Goal: Register for event/course

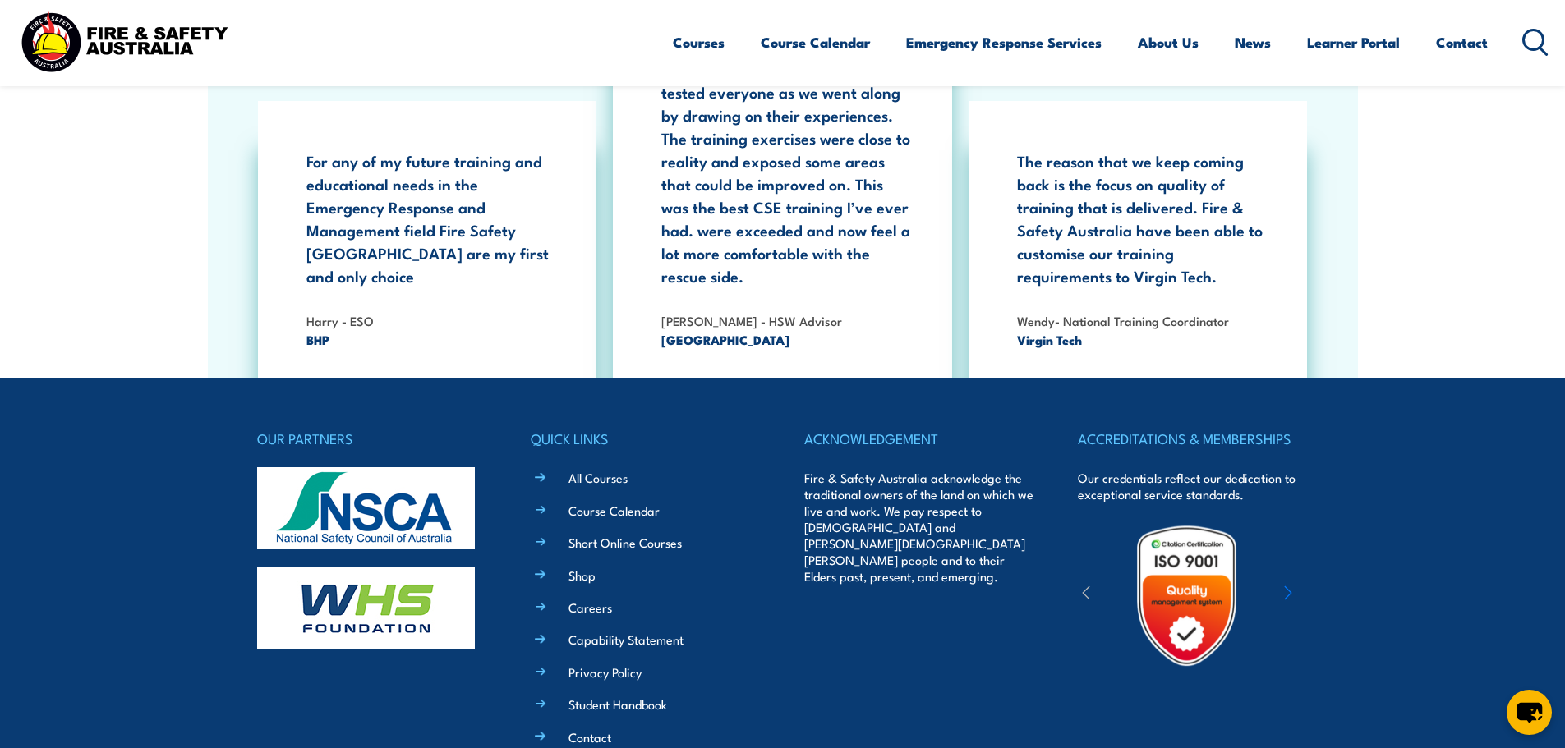
scroll to position [3038, 0]
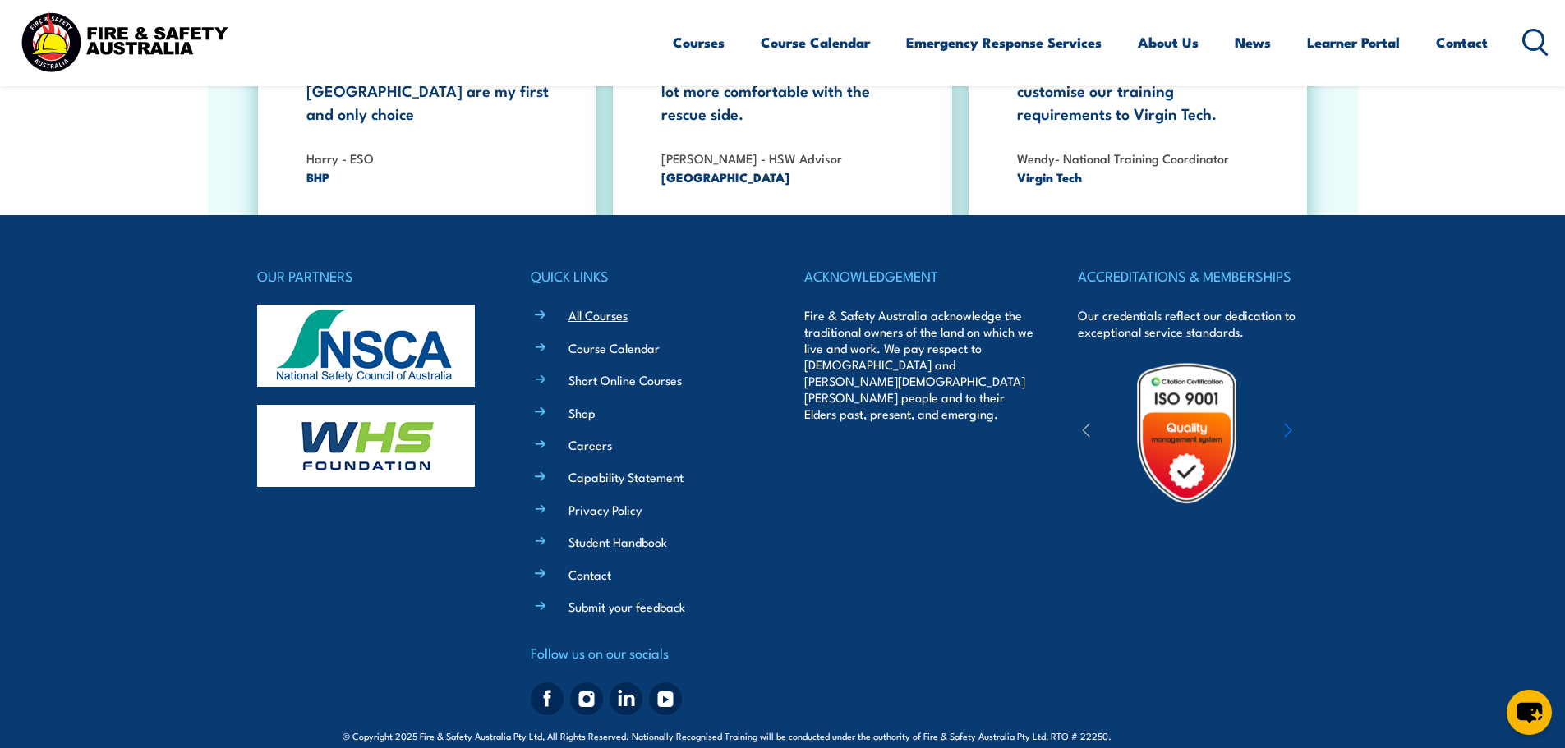
click at [600, 306] on link "All Courses" at bounding box center [597, 314] width 59 height 17
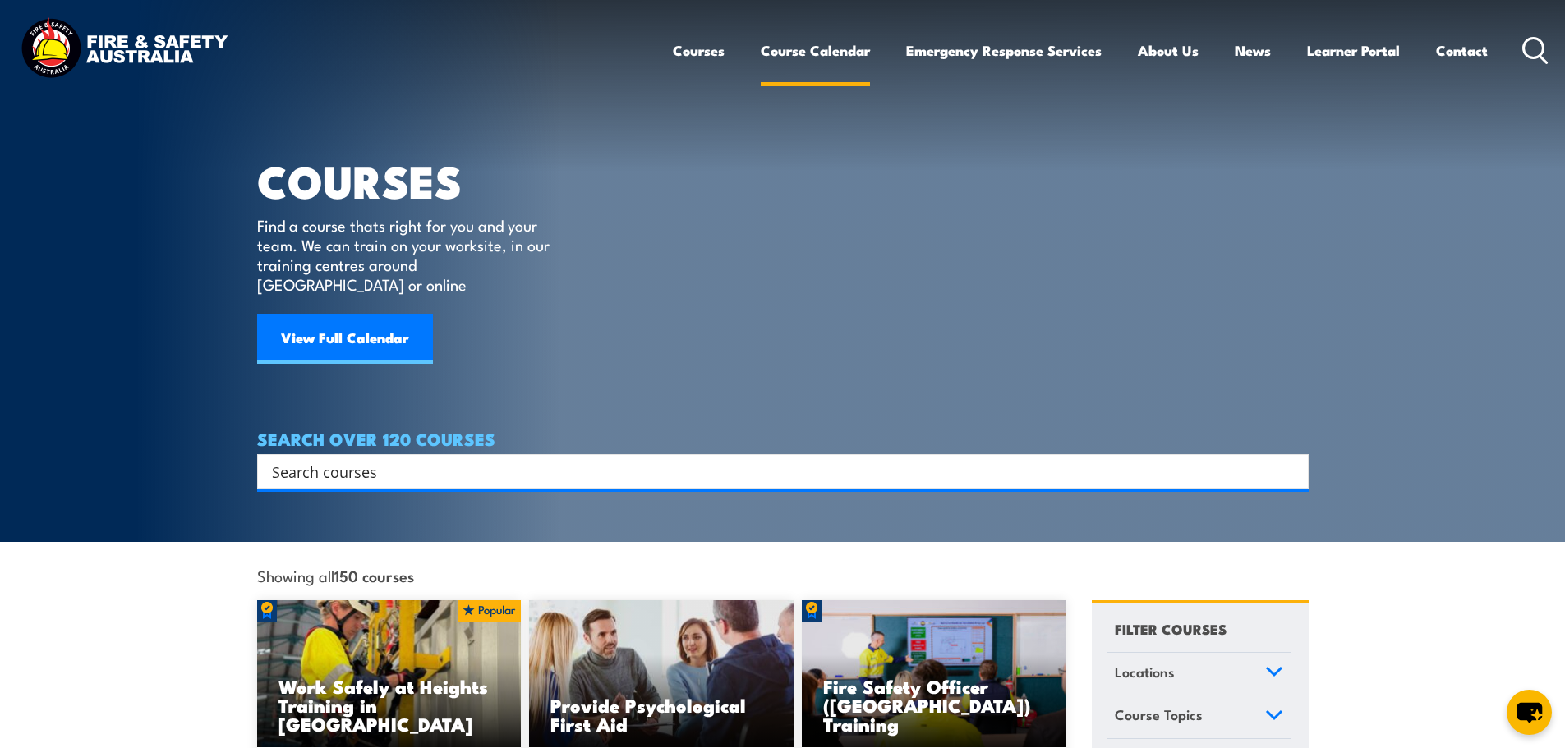
click at [806, 52] on link "Course Calendar" at bounding box center [815, 51] width 109 height 44
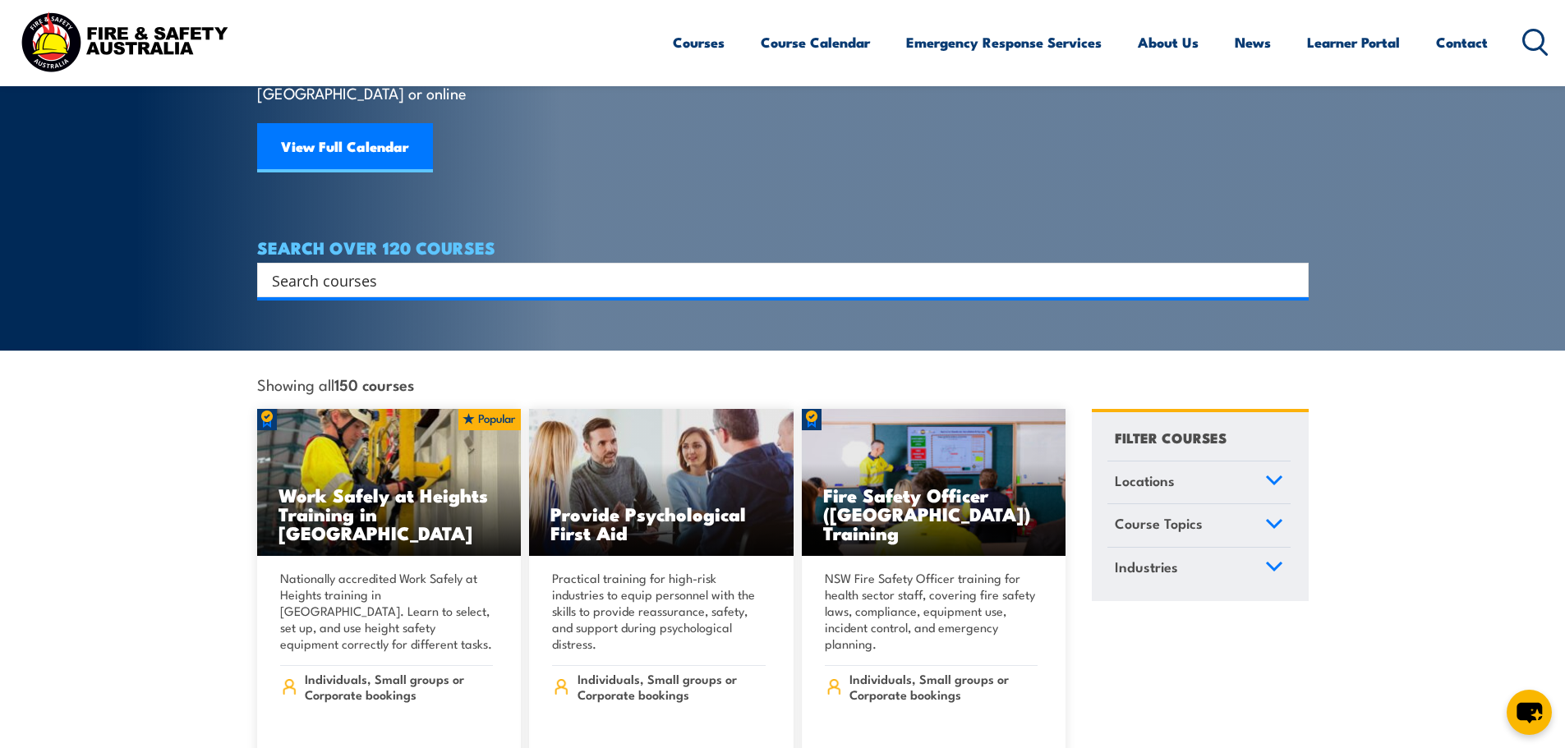
scroll to position [329, 0]
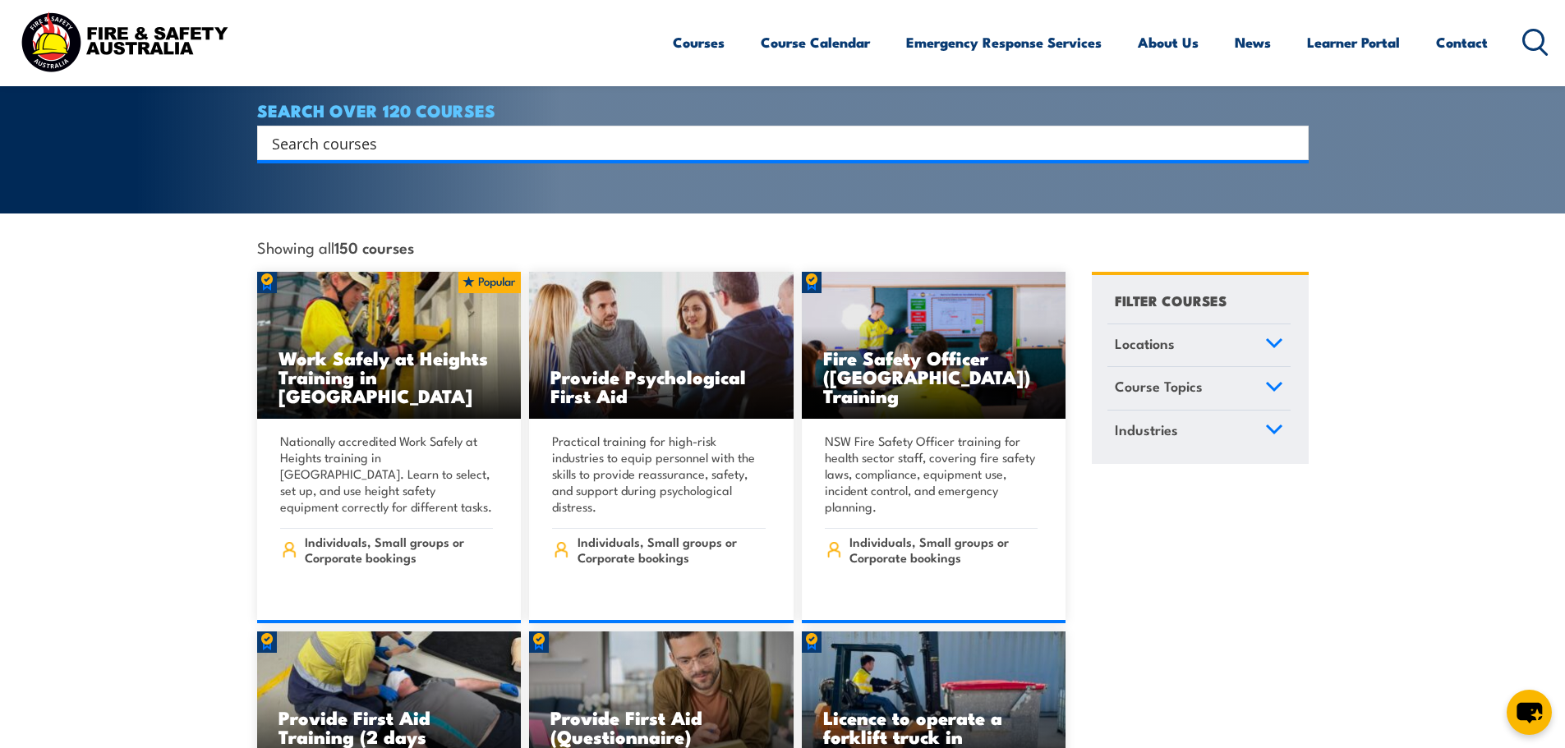
click at [1272, 338] on icon at bounding box center [1274, 343] width 18 height 11
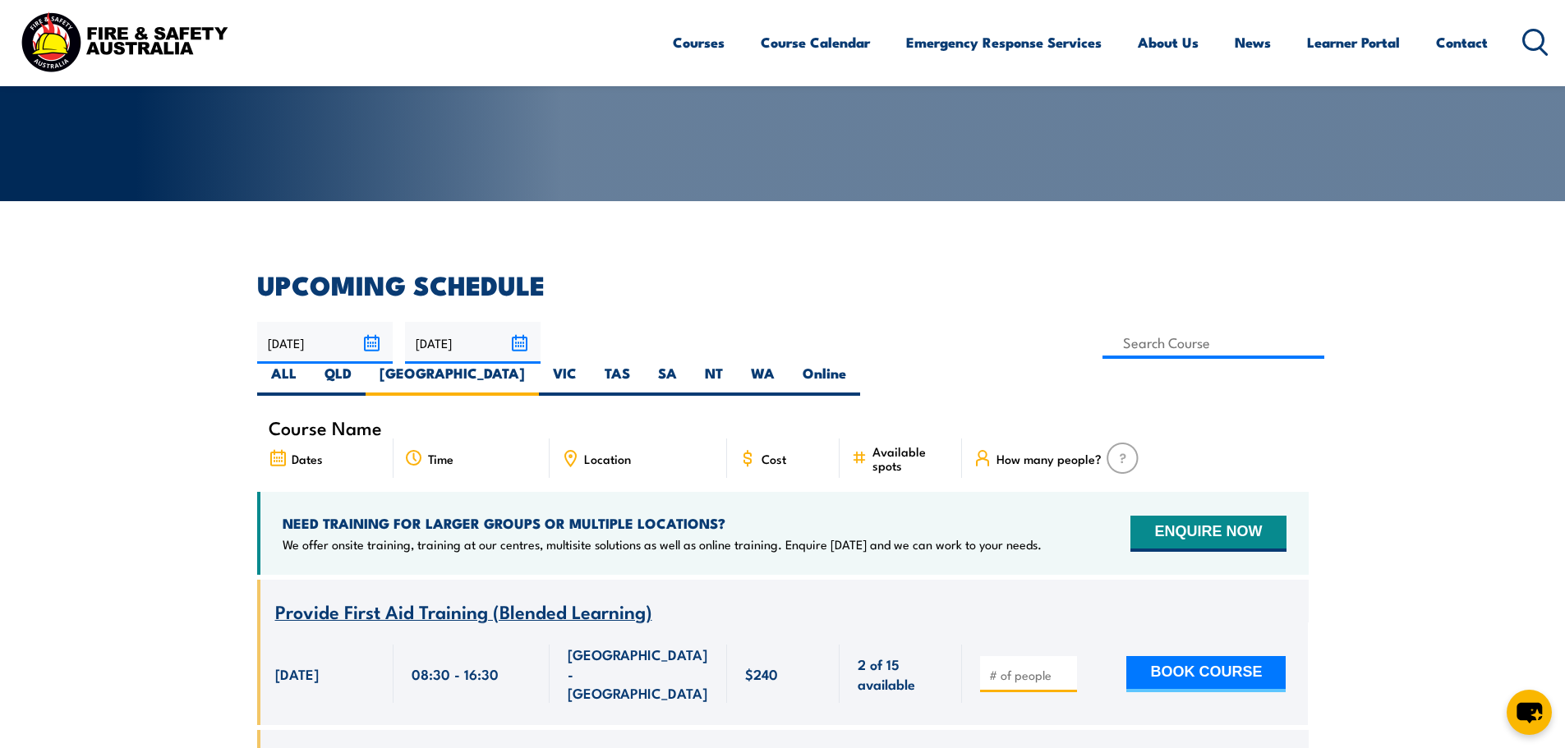
scroll to position [131, 0]
